Goal: Task Accomplishment & Management: Use online tool/utility

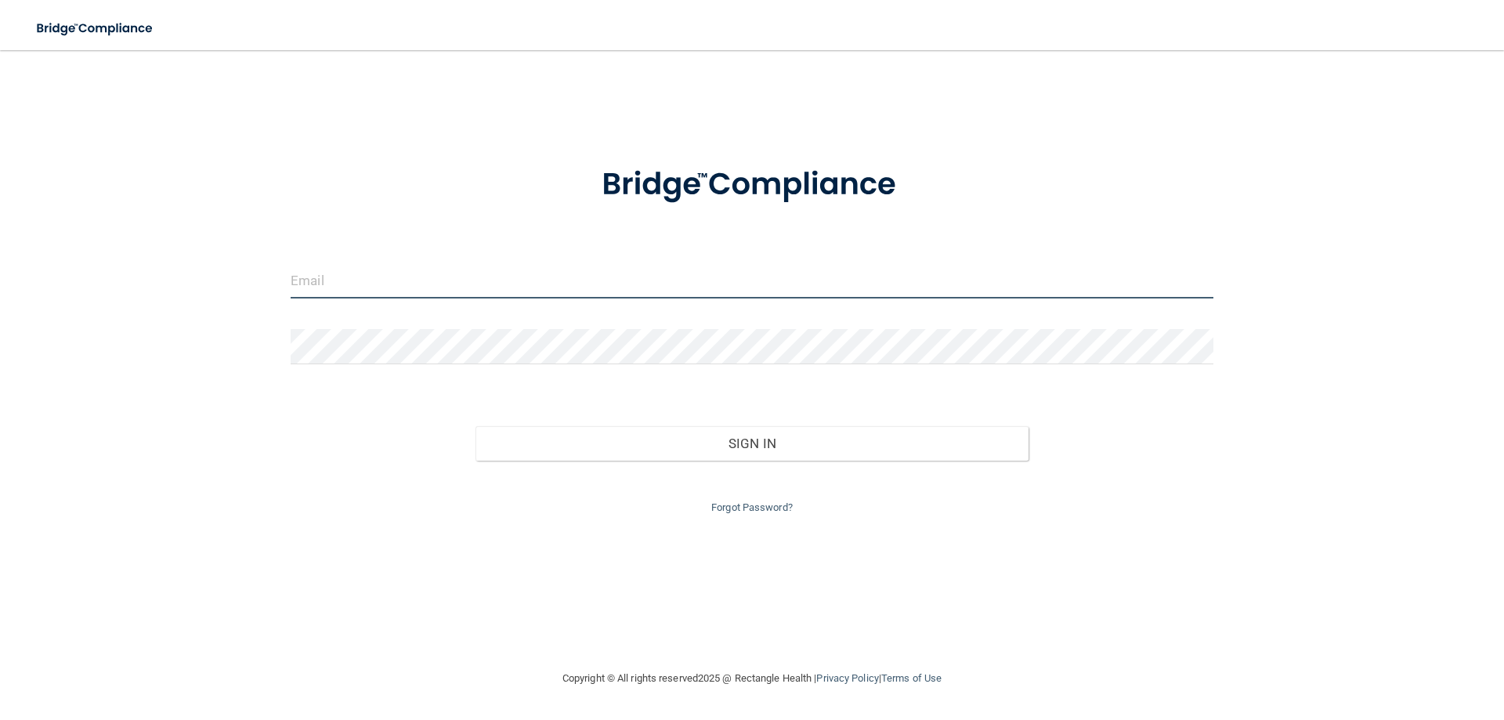
click at [459, 282] on input "email" at bounding box center [752, 280] width 923 height 35
drag, startPoint x: 1389, startPoint y: 97, endPoint x: 1290, endPoint y: 130, distance: 104.8
click at [1389, 97] on div "Invalid email/password. You don't have permission to access that page. Sign In …" at bounding box center [752, 360] width 1442 height 588
click at [635, 280] on input "email" at bounding box center [752, 280] width 923 height 35
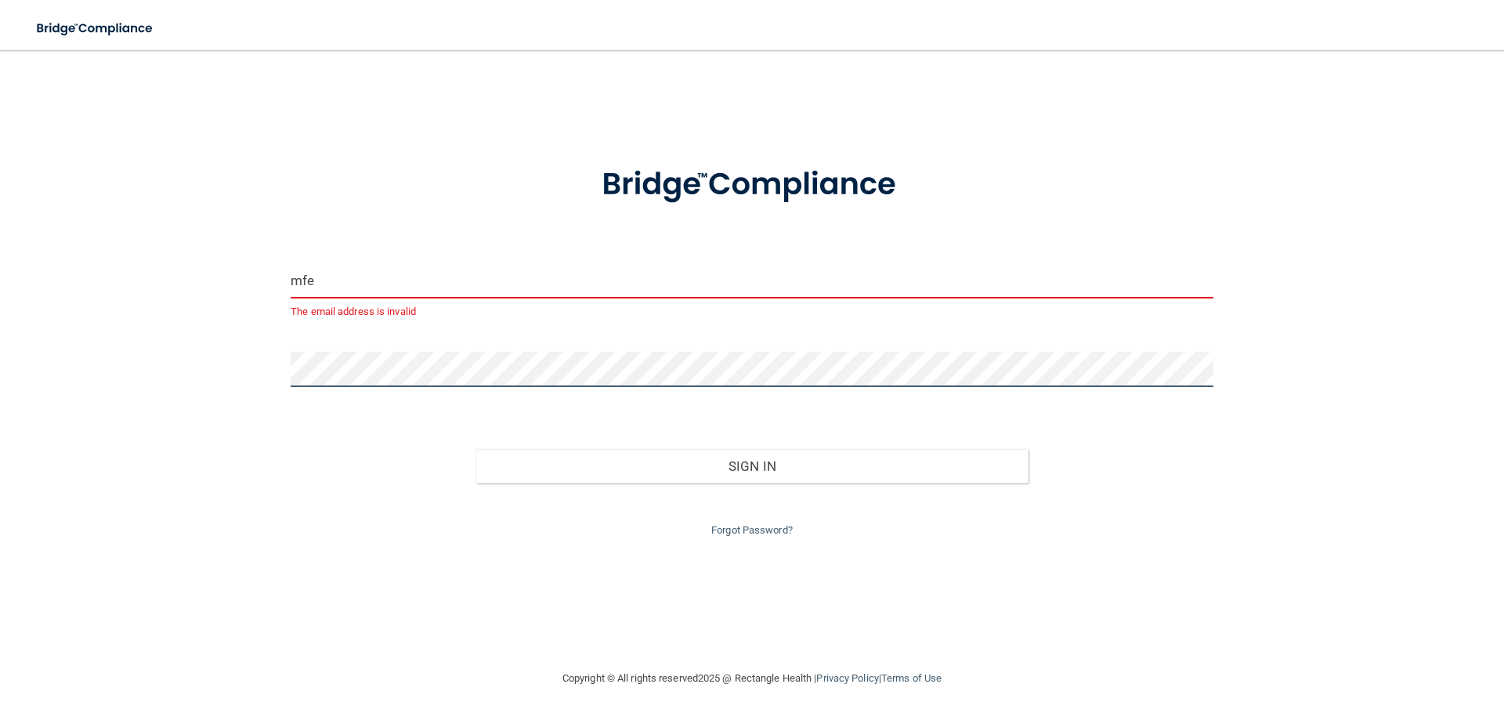
click at [476, 449] on button "Sign In" at bounding box center [753, 466] width 554 height 34
drag, startPoint x: 1039, startPoint y: 533, endPoint x: 1026, endPoint y: 513, distance: 23.7
click at [1039, 533] on div "Forgot Password?" at bounding box center [752, 511] width 946 height 56
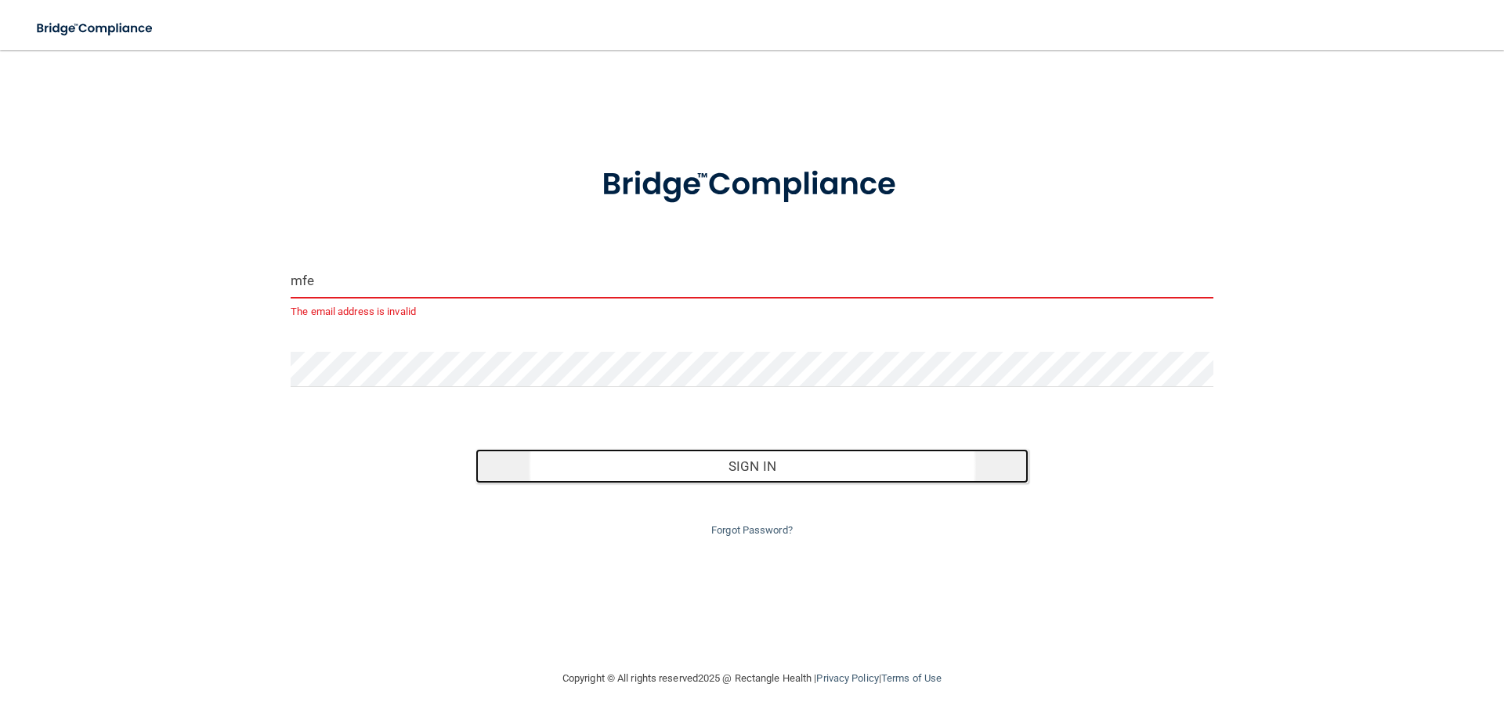
click at [649, 473] on button "Sign In" at bounding box center [753, 466] width 554 height 34
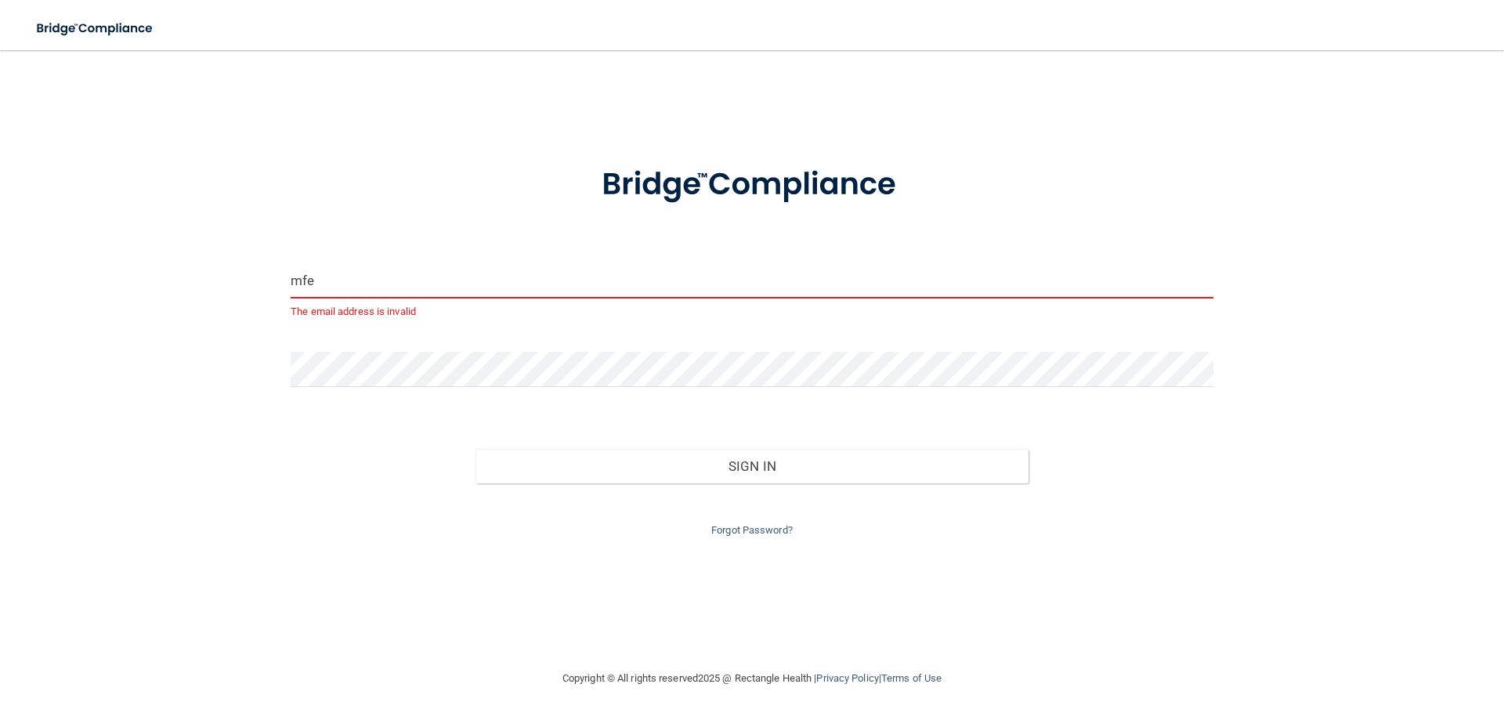
drag, startPoint x: 488, startPoint y: 271, endPoint x: 174, endPoint y: 213, distance: 319.5
click at [174, 213] on div "mfe The email address is invalid Invalid email/password. You don't have permiss…" at bounding box center [752, 360] width 1442 height 588
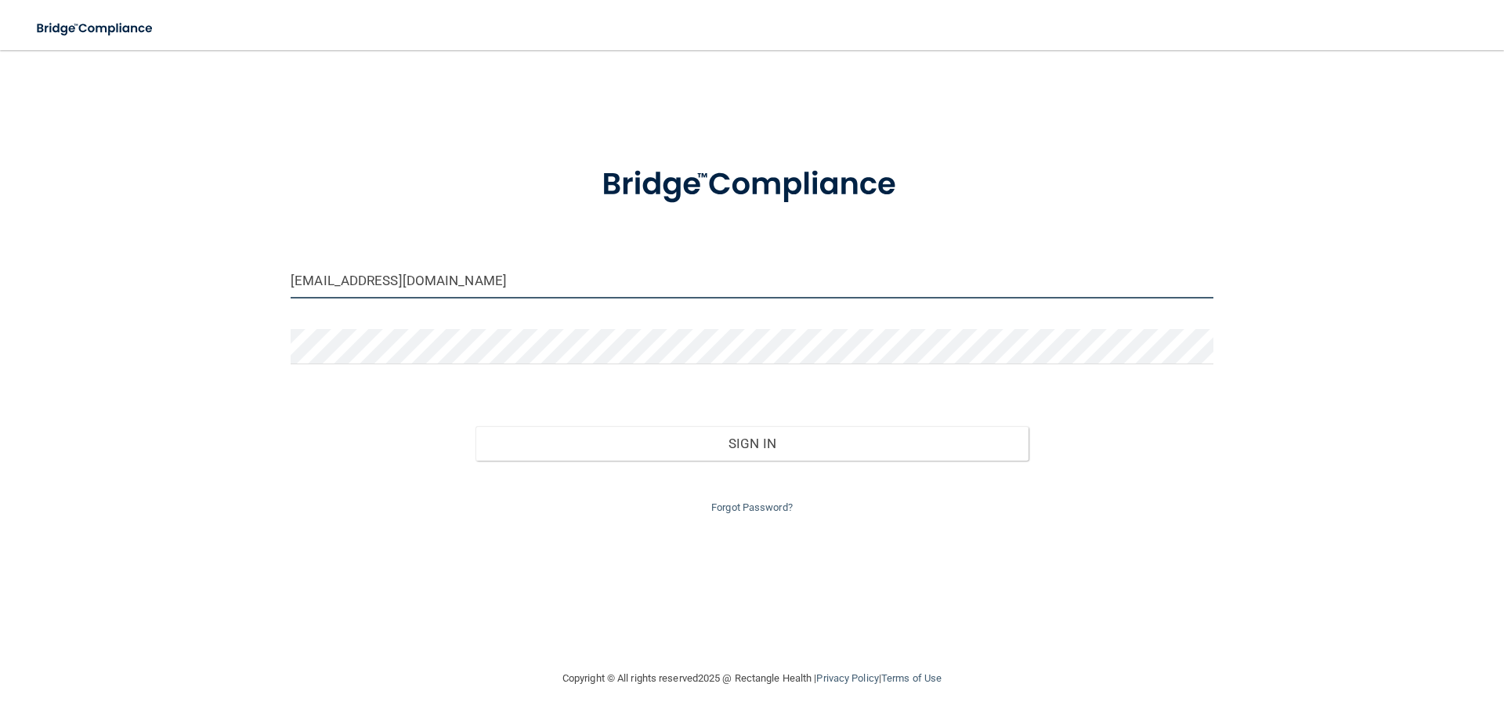
type input "[EMAIL_ADDRESS][DOMAIN_NAME]"
click at [476, 426] on button "Sign In" at bounding box center [753, 443] width 554 height 34
